Goal: Transaction & Acquisition: Purchase product/service

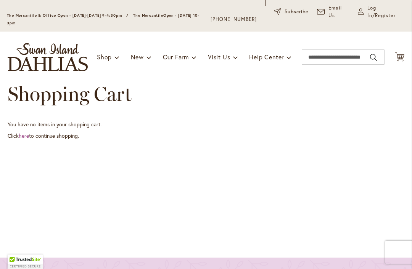
scroll to position [48, 0]
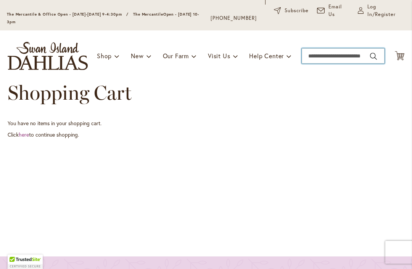
click at [327, 60] on input "Search" at bounding box center [342, 55] width 83 height 15
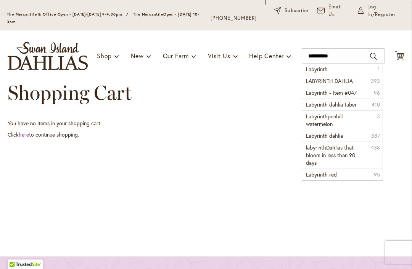
click at [345, 80] on span "LABYRINTH DAHLIA" at bounding box center [329, 80] width 47 height 7
type input "**********"
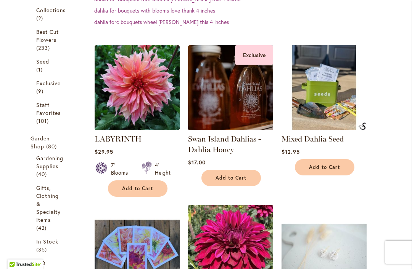
scroll to position [253, 0]
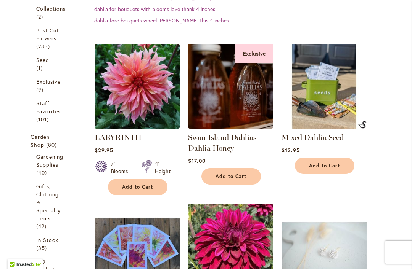
click at [125, 142] on link "LABYRINTH" at bounding box center [118, 137] width 47 height 9
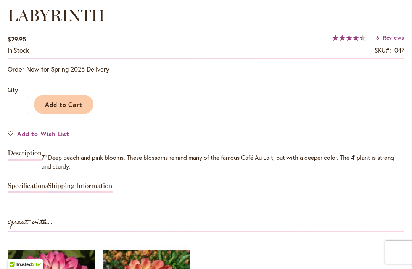
scroll to position [570, 0]
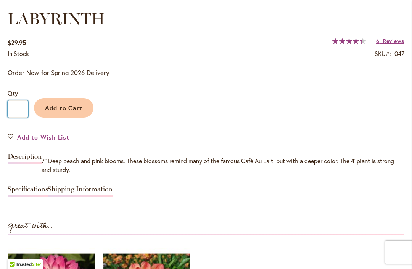
click at [22, 109] on input "*" at bounding box center [18, 109] width 21 height 17
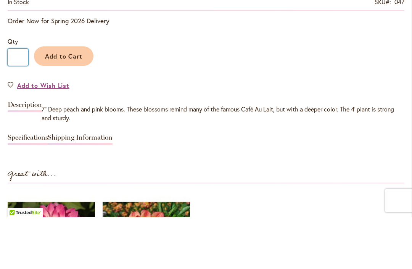
type input "*"
click at [66, 104] on span "Add to Cart" at bounding box center [64, 108] width 38 height 8
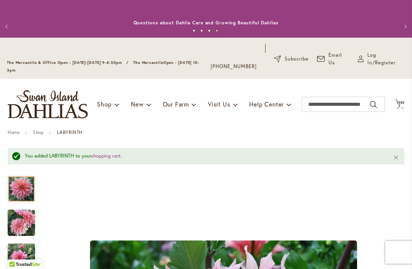
scroll to position [0, 0]
click at [400, 104] on span "2" at bounding box center [399, 105] width 3 height 5
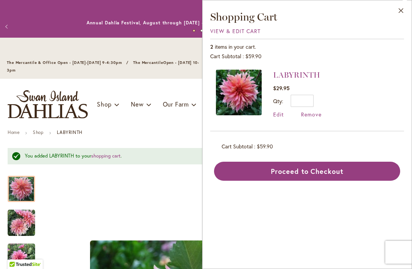
click at [342, 175] on button "Proceed to Checkout" at bounding box center [307, 171] width 186 height 19
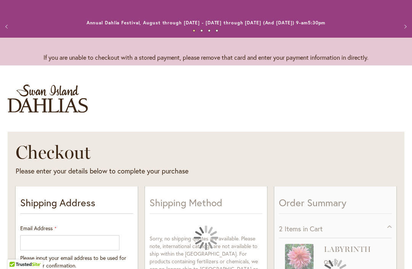
select select "**"
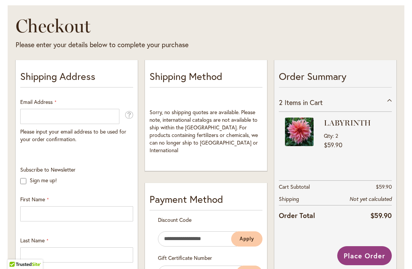
scroll to position [131, 0]
